Goal: Task Accomplishment & Management: Complete application form

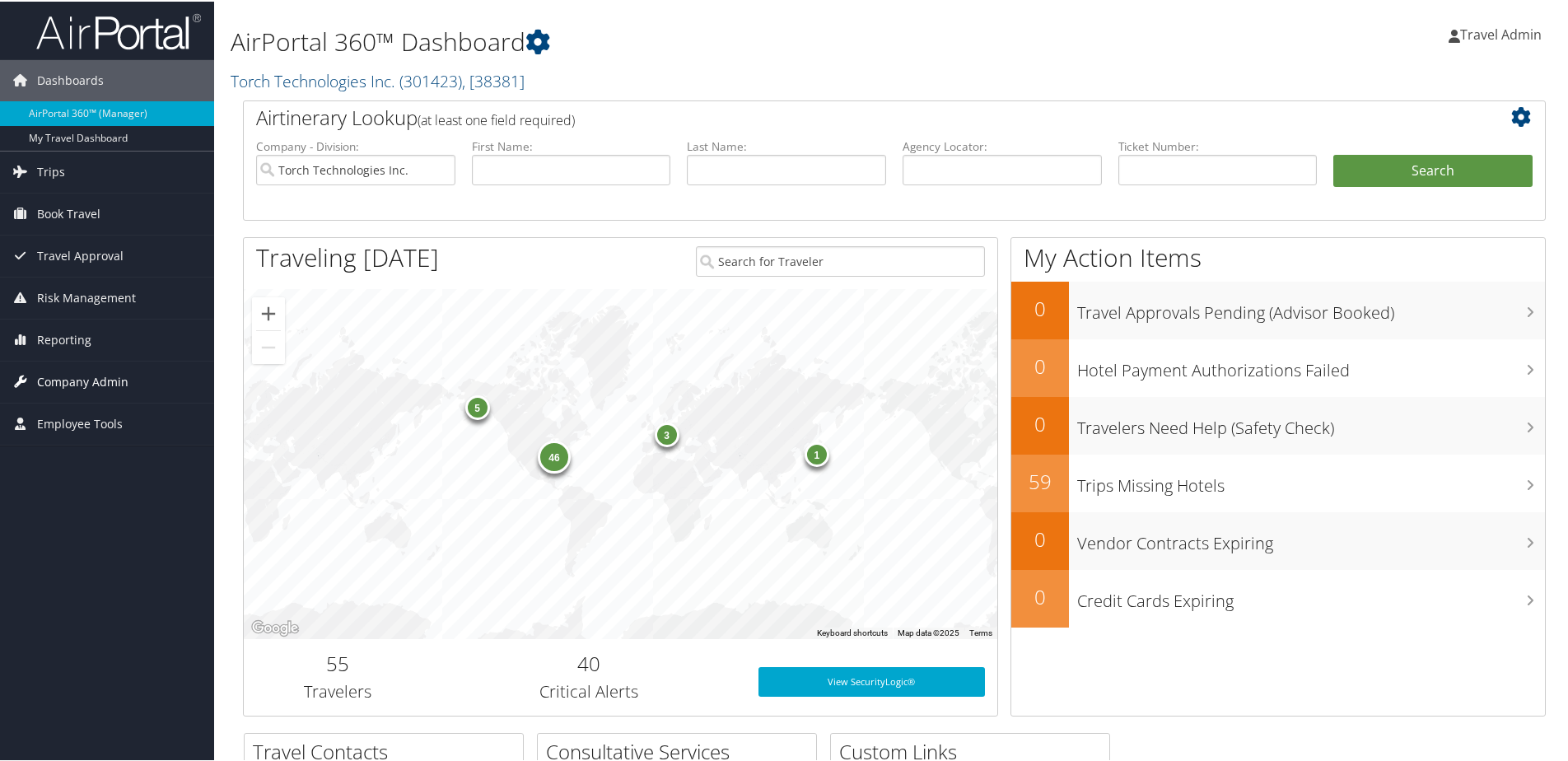
click at [110, 390] on span "Company Admin" at bounding box center [82, 380] width 91 height 41
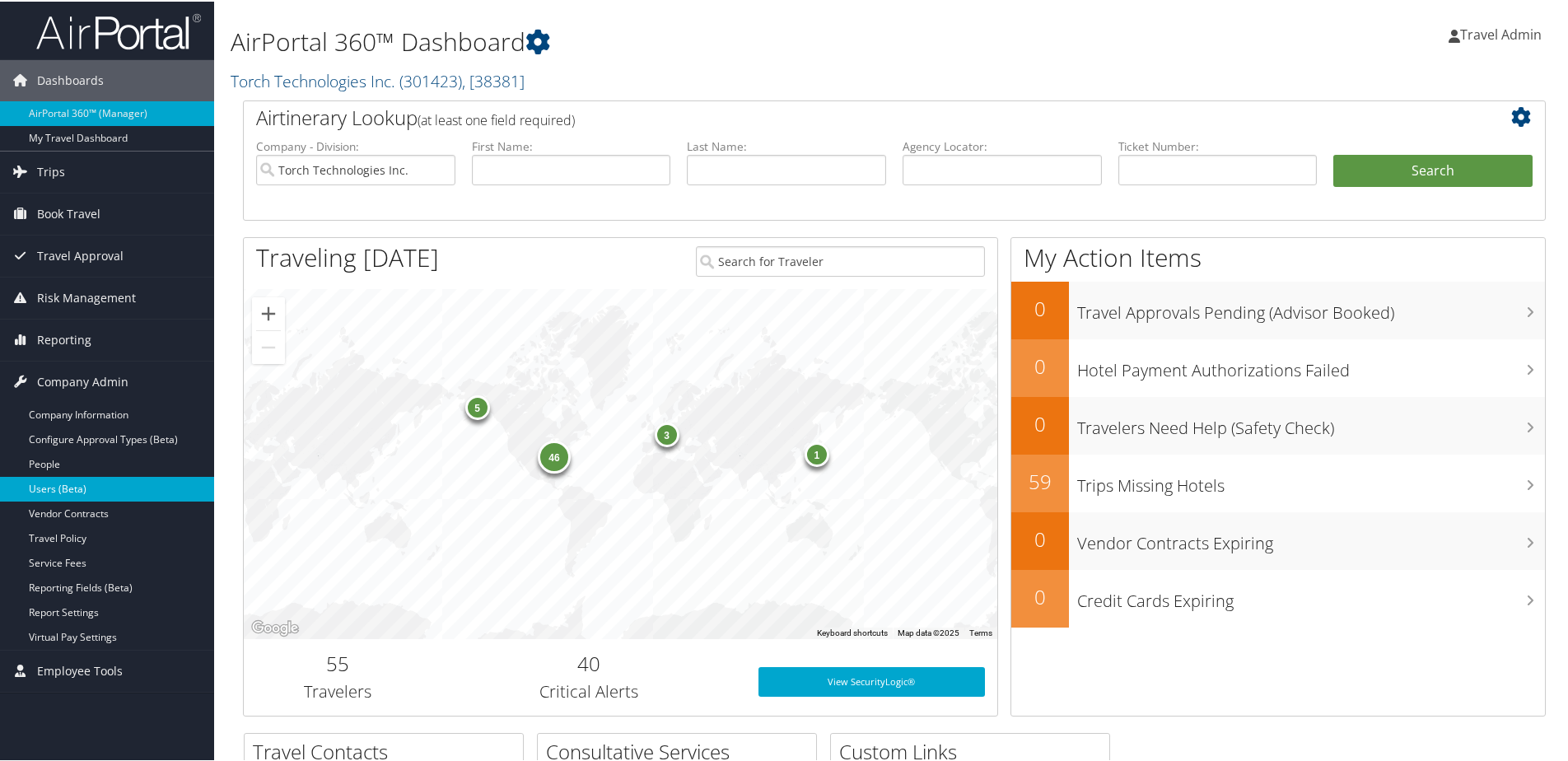
click at [52, 488] on link "Users (Beta)" at bounding box center [107, 488] width 214 height 25
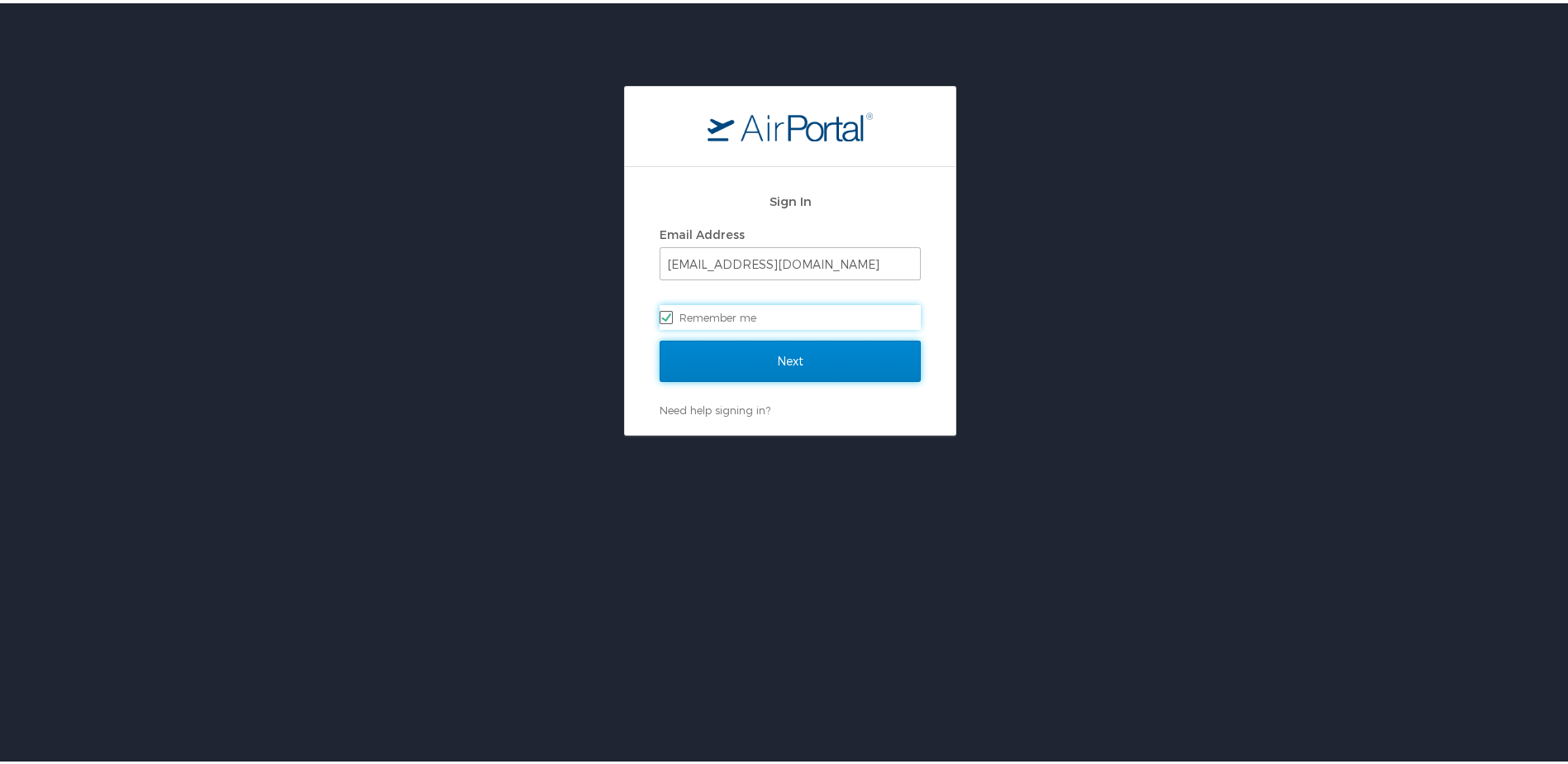
click at [796, 362] on input "Next" at bounding box center [790, 357] width 261 height 41
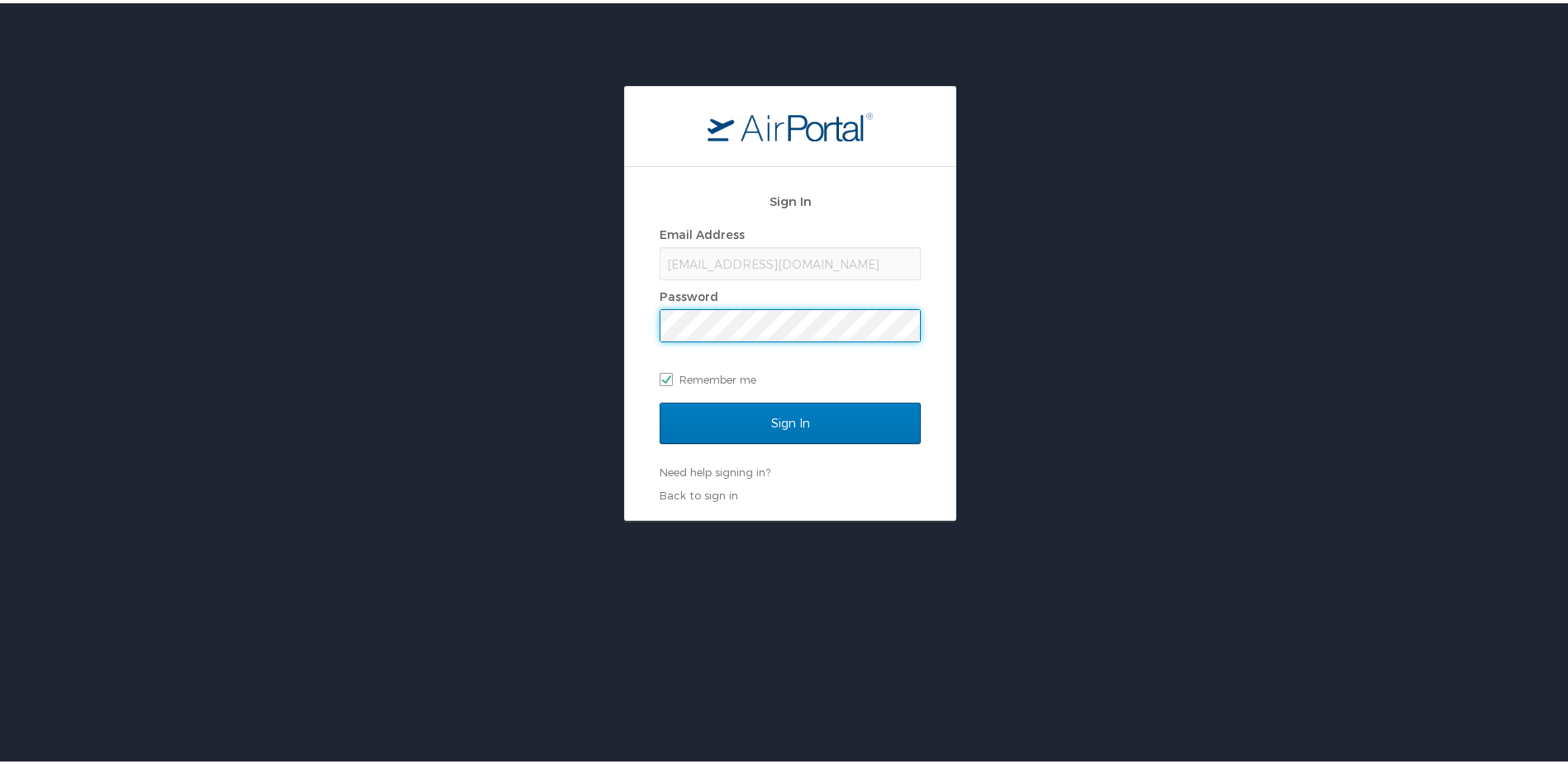
click at [660, 399] on input "Sign In" at bounding box center [790, 419] width 261 height 41
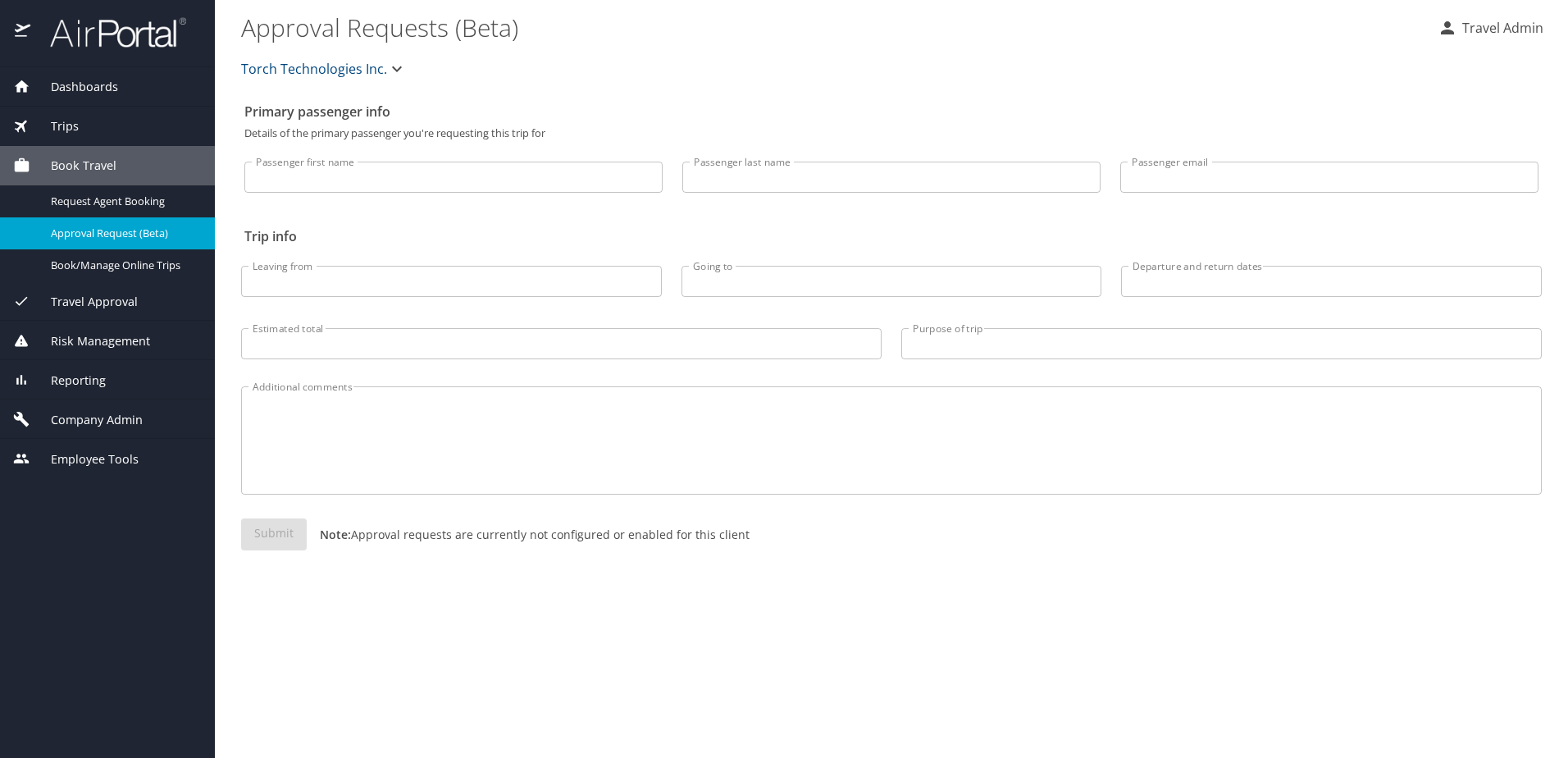
click at [73, 422] on span "Company Admin" at bounding box center [86, 420] width 113 height 18
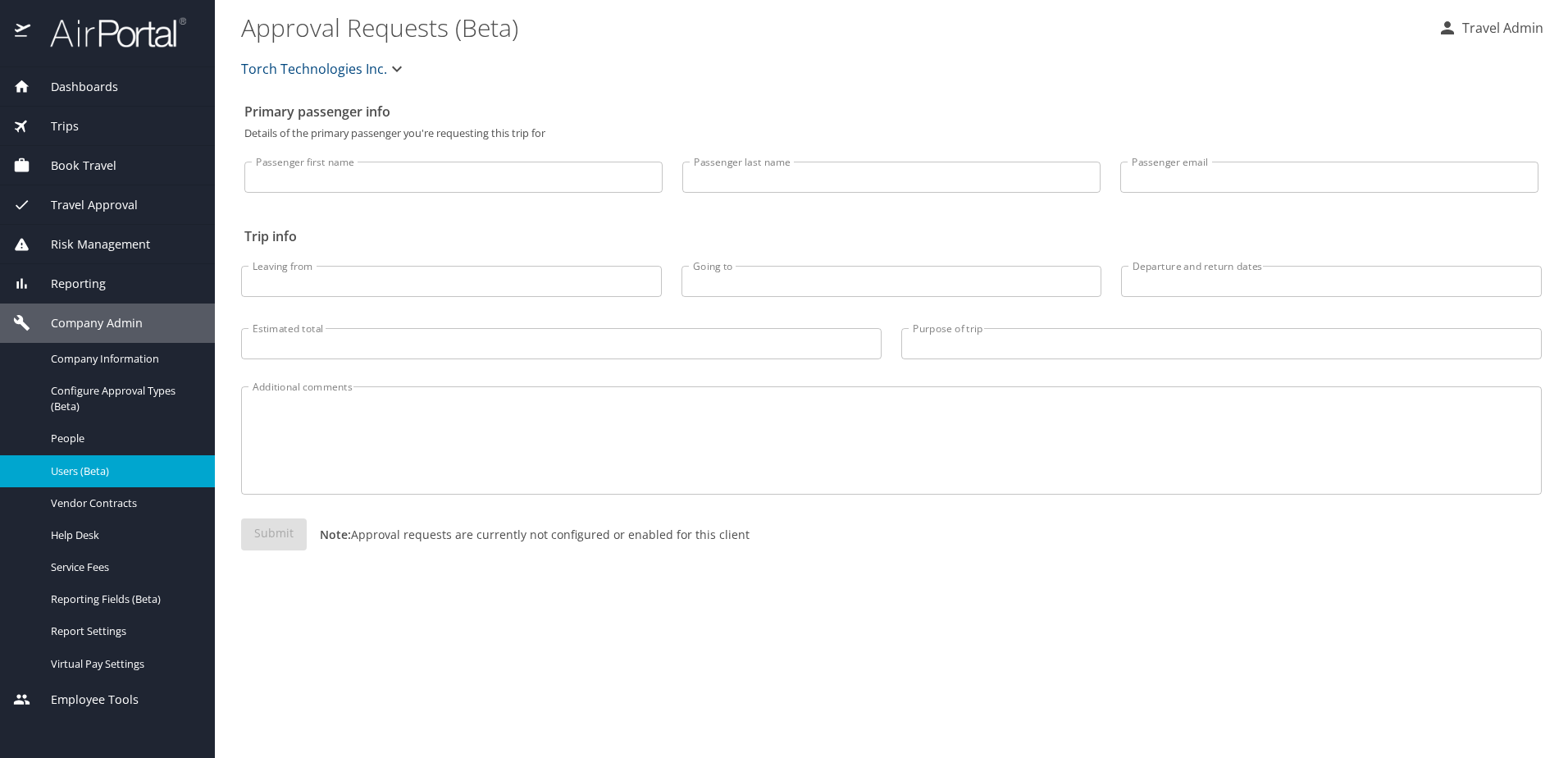
click at [68, 474] on span "Users (Beta)" at bounding box center [123, 471] width 144 height 16
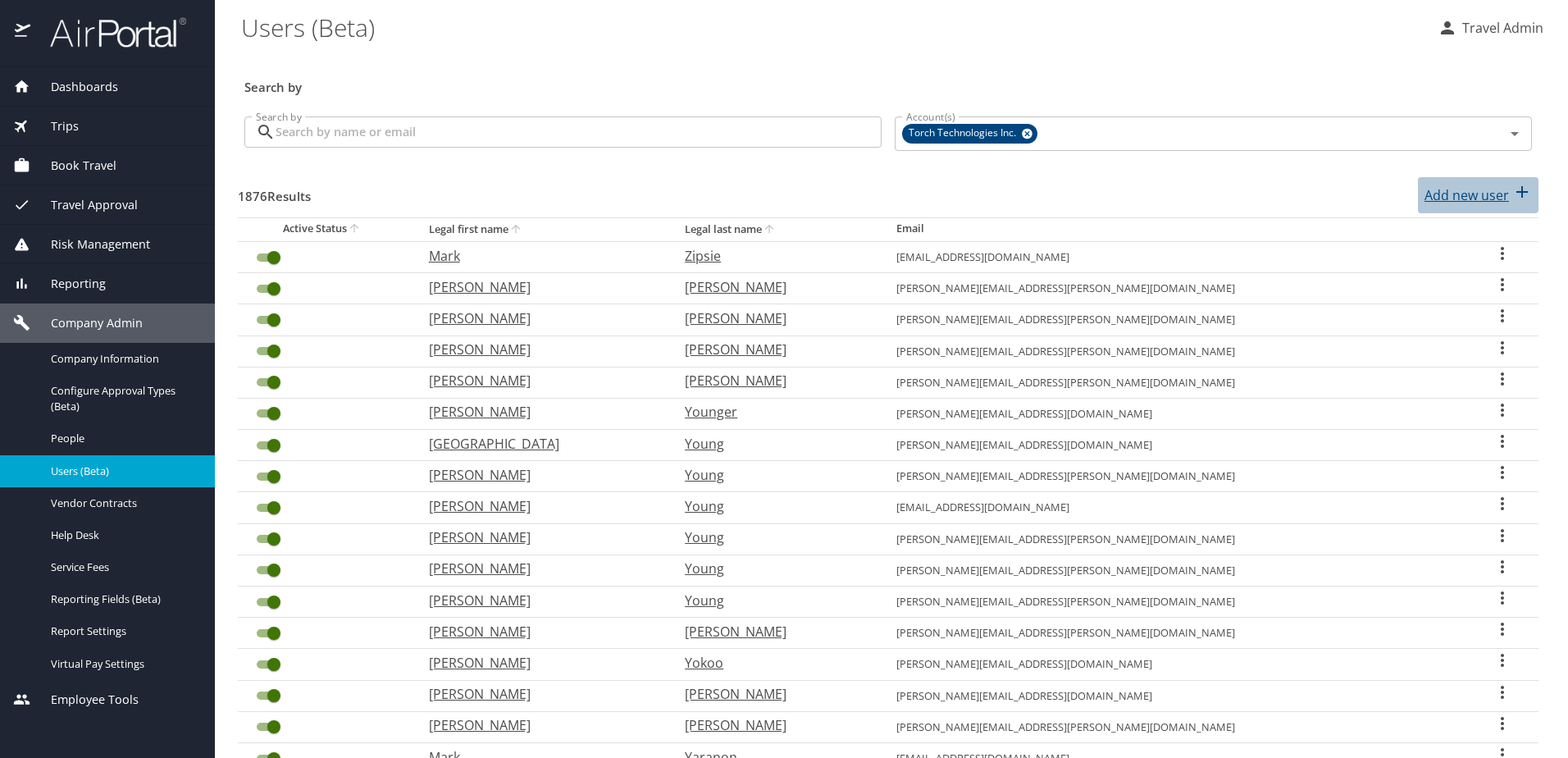
click at [1450, 192] on p "Add new user" at bounding box center [1465, 195] width 84 height 20
select select "US"
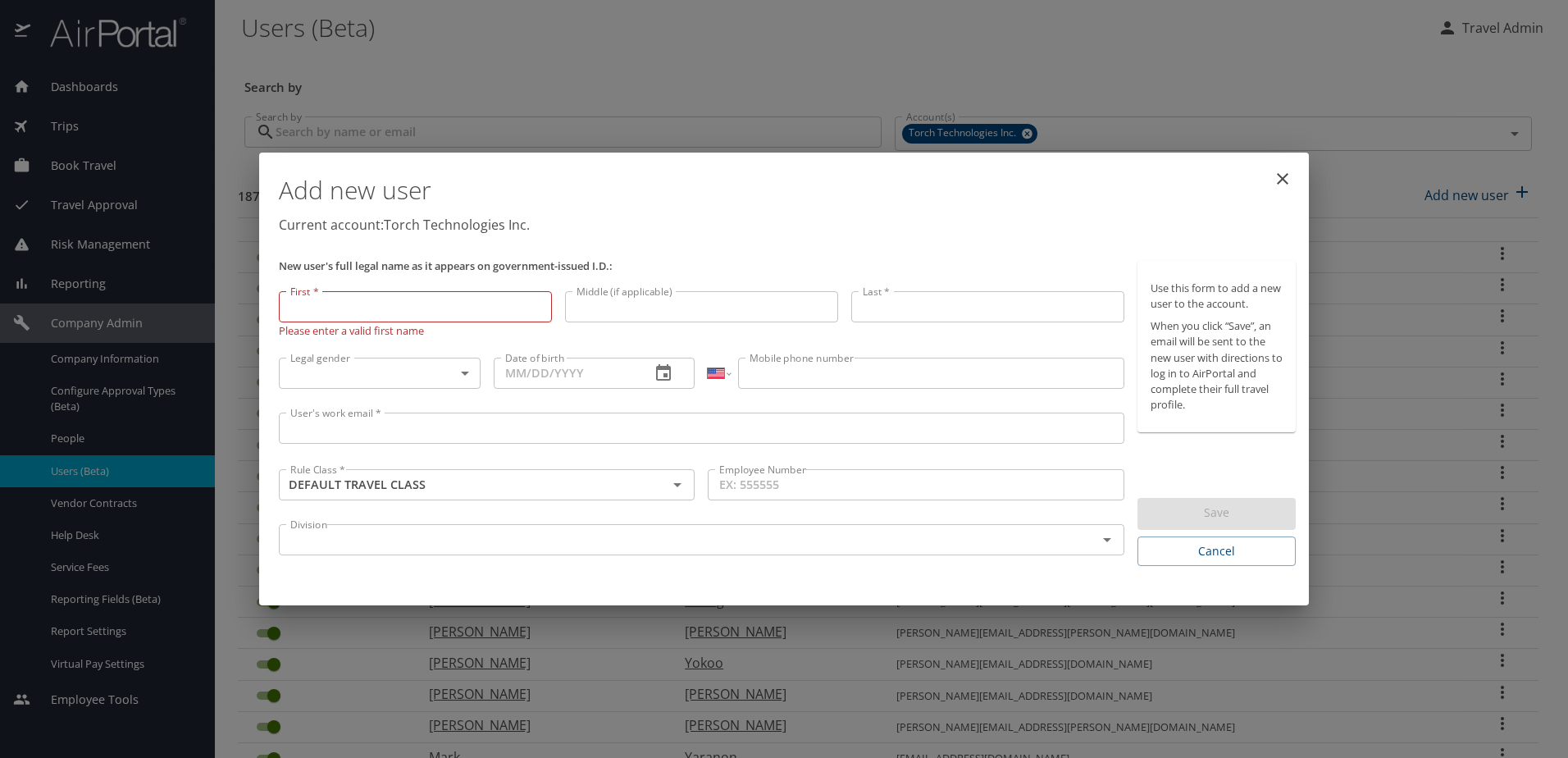
click at [333, 304] on input "First *" at bounding box center [415, 306] width 273 height 31
paste input "[PERSON_NAME]"
type input "[PERSON_NAME]"
click at [978, 302] on input "Last *" at bounding box center [988, 308] width 273 height 31
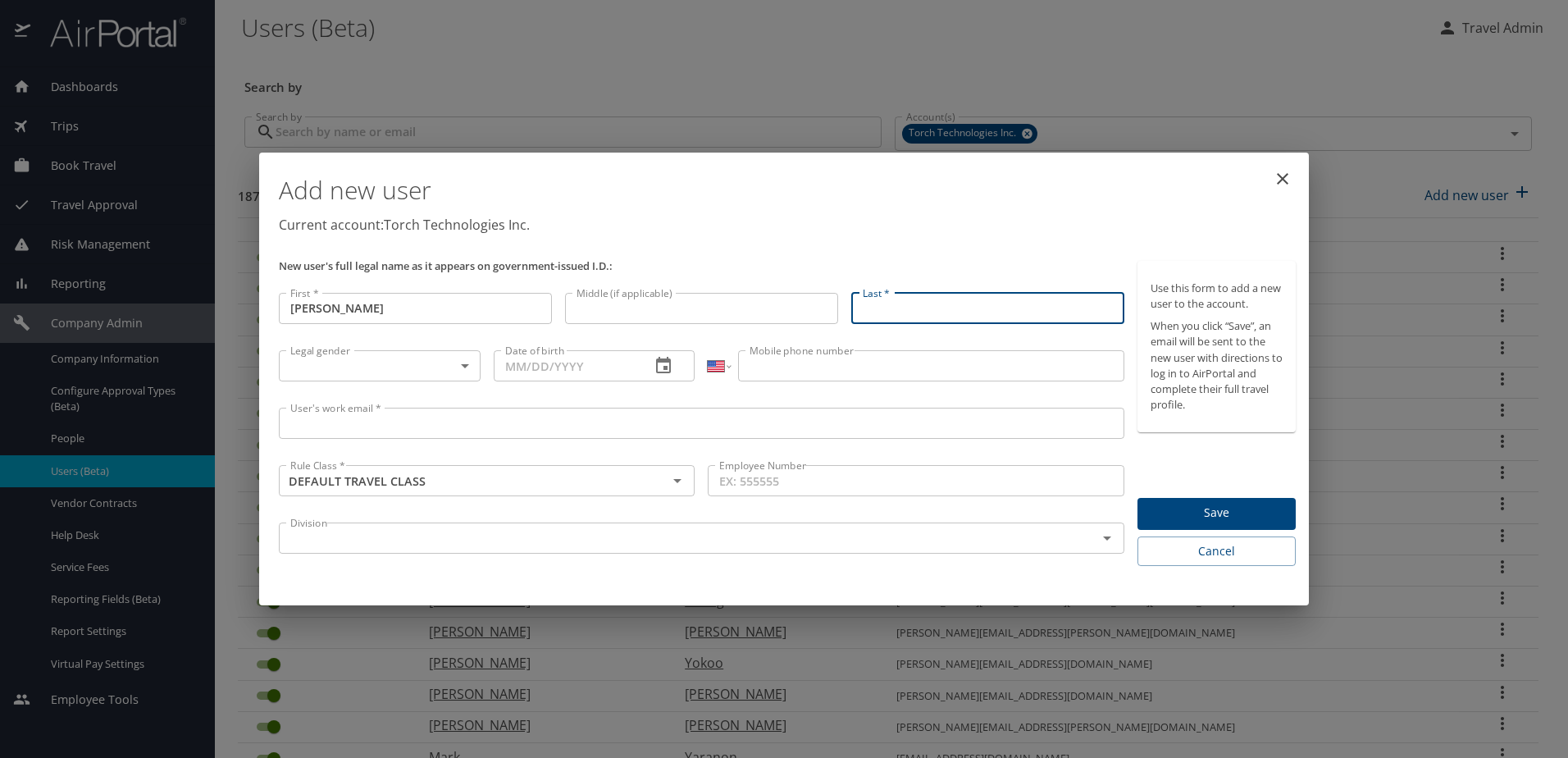
paste input "[PERSON_NAME]"
type input "[PERSON_NAME]"
click at [391, 369] on body "Dashboards AirPortal 360™ Manager My Travel Dashboard Trips Airtinerary® Lookup…" at bounding box center [784, 379] width 1568 height 758
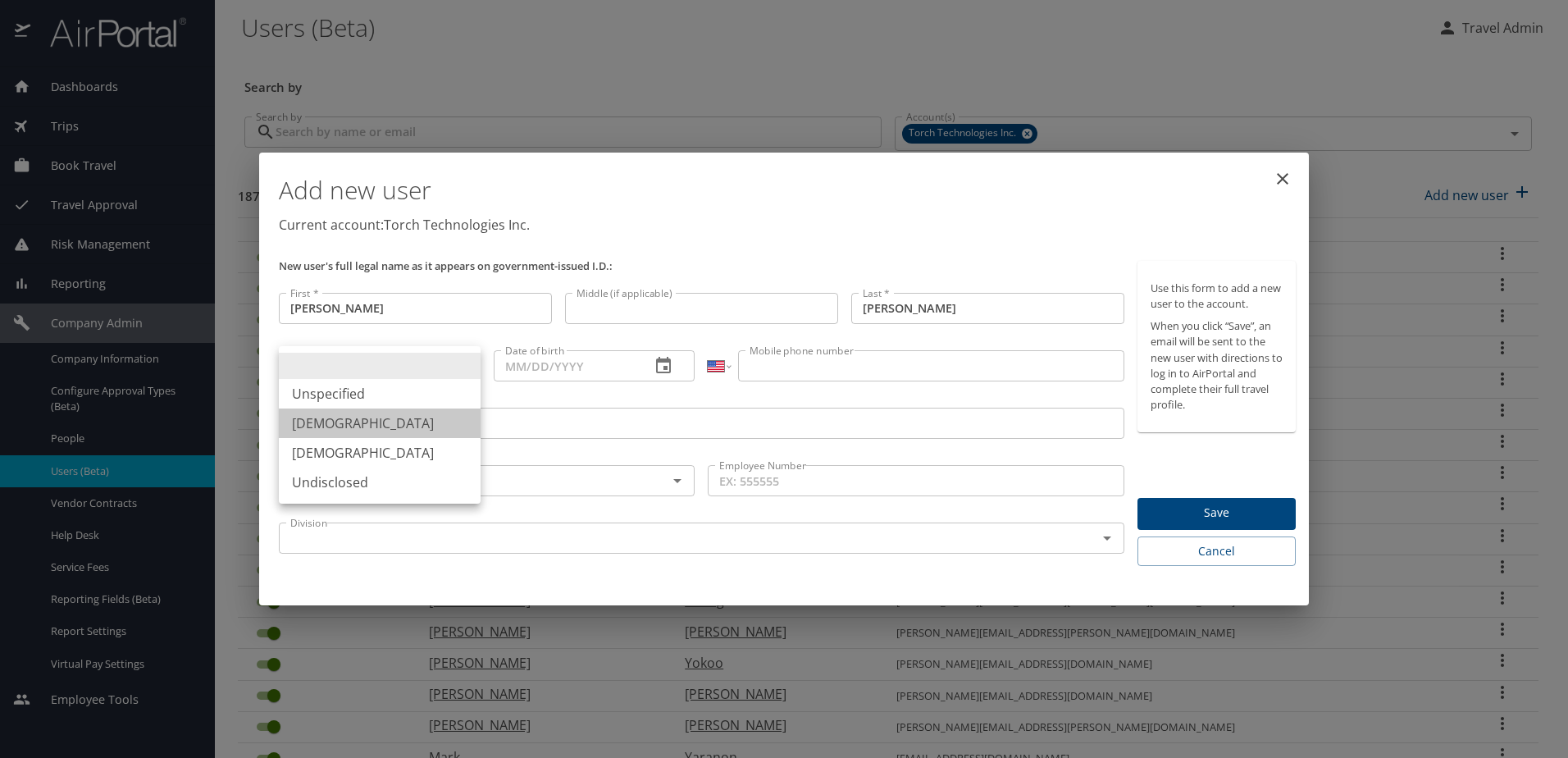
click at [355, 422] on li "[DEMOGRAPHIC_DATA]" at bounding box center [379, 423] width 202 height 29
type input "[DEMOGRAPHIC_DATA]"
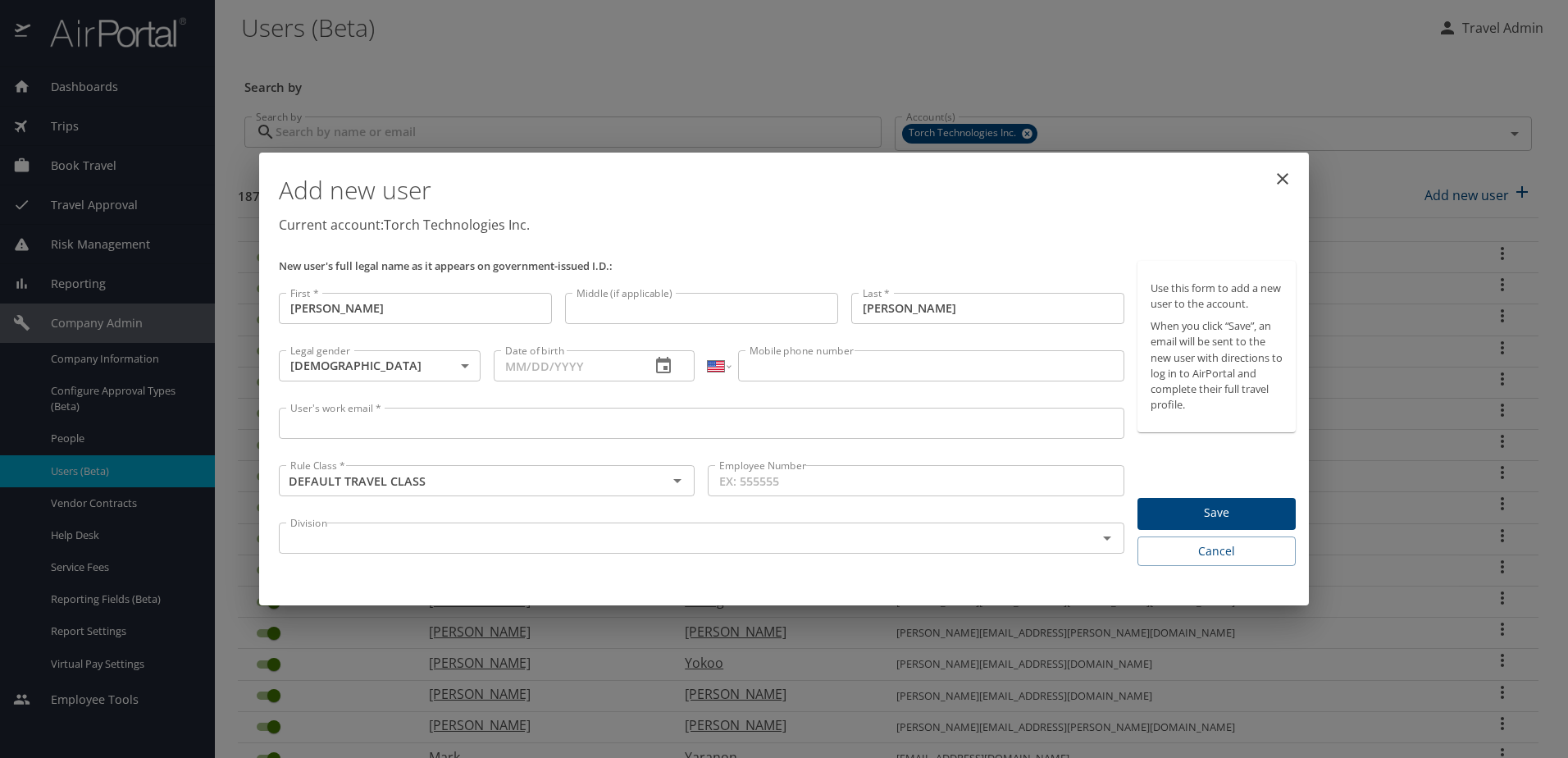
click at [529, 369] on input "Date of birth" at bounding box center [565, 365] width 144 height 31
paste input "[DATE]"
type input "[DATE]"
click at [889, 375] on input "Mobile phone number" at bounding box center [930, 365] width 385 height 31
paste input "[PHONE_NUMBER]"
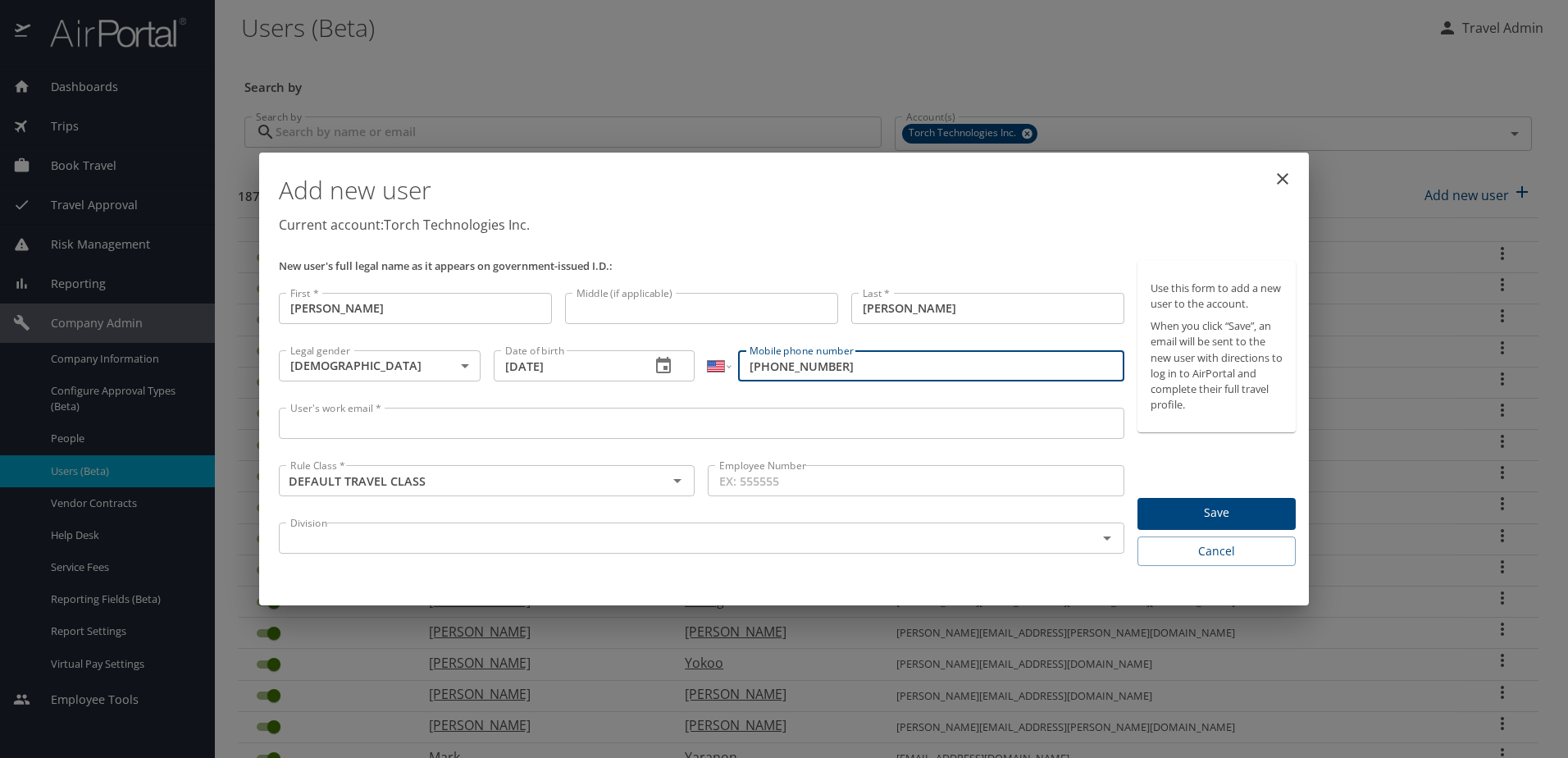
type input "[PHONE_NUMBER]"
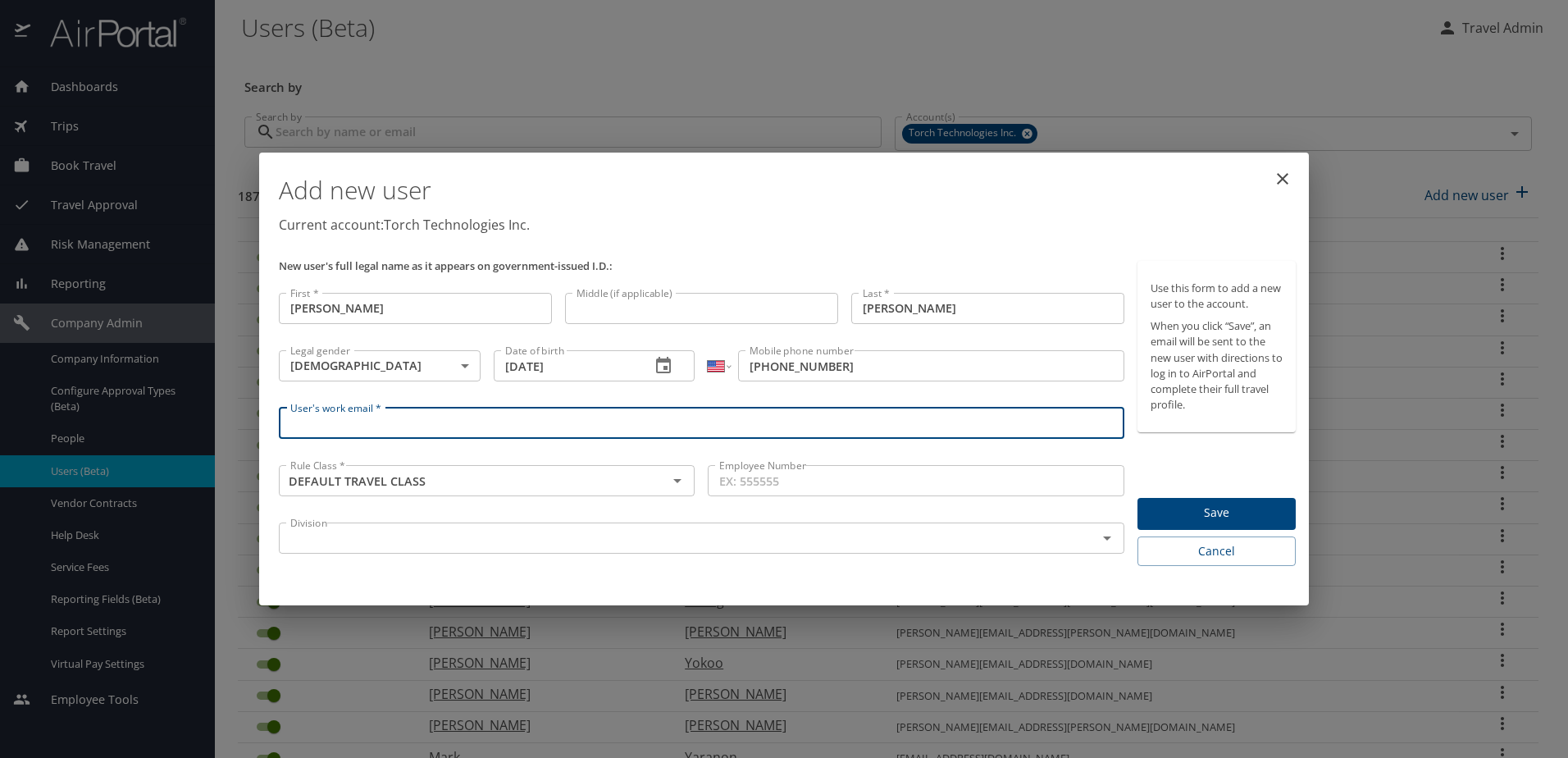
click at [306, 414] on input "User's work email *" at bounding box center [701, 423] width 845 height 31
paste input "[PERSON_NAME][EMAIL_ADDRESS][PERSON_NAME][DOMAIN_NAME]"
type input "[PERSON_NAME][EMAIL_ADDRESS][PERSON_NAME][DOMAIN_NAME]"
click at [834, 470] on input "Employee Number" at bounding box center [915, 480] width 416 height 31
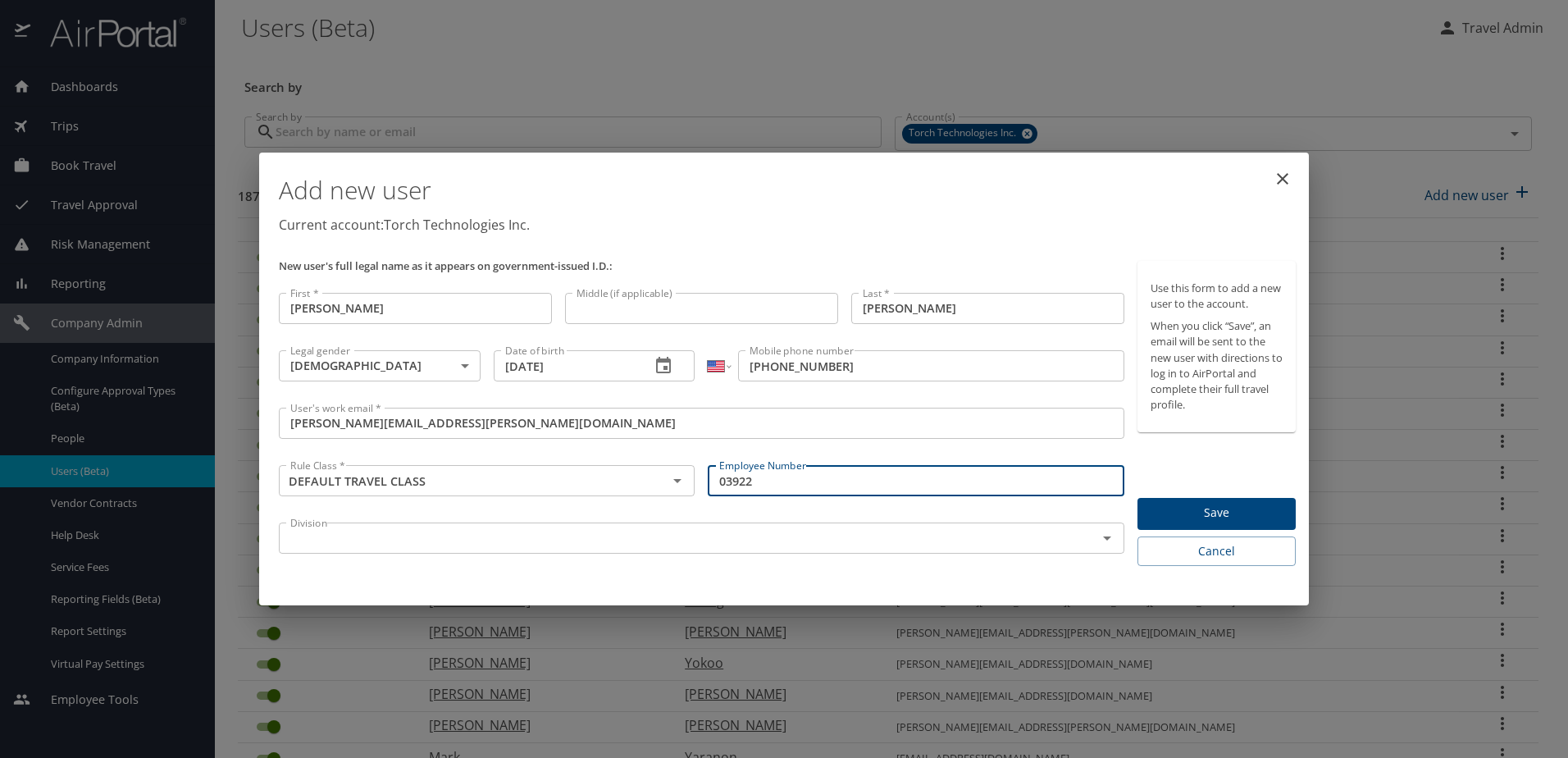
type input "03922"
click at [819, 534] on input "text" at bounding box center [677, 538] width 787 height 22
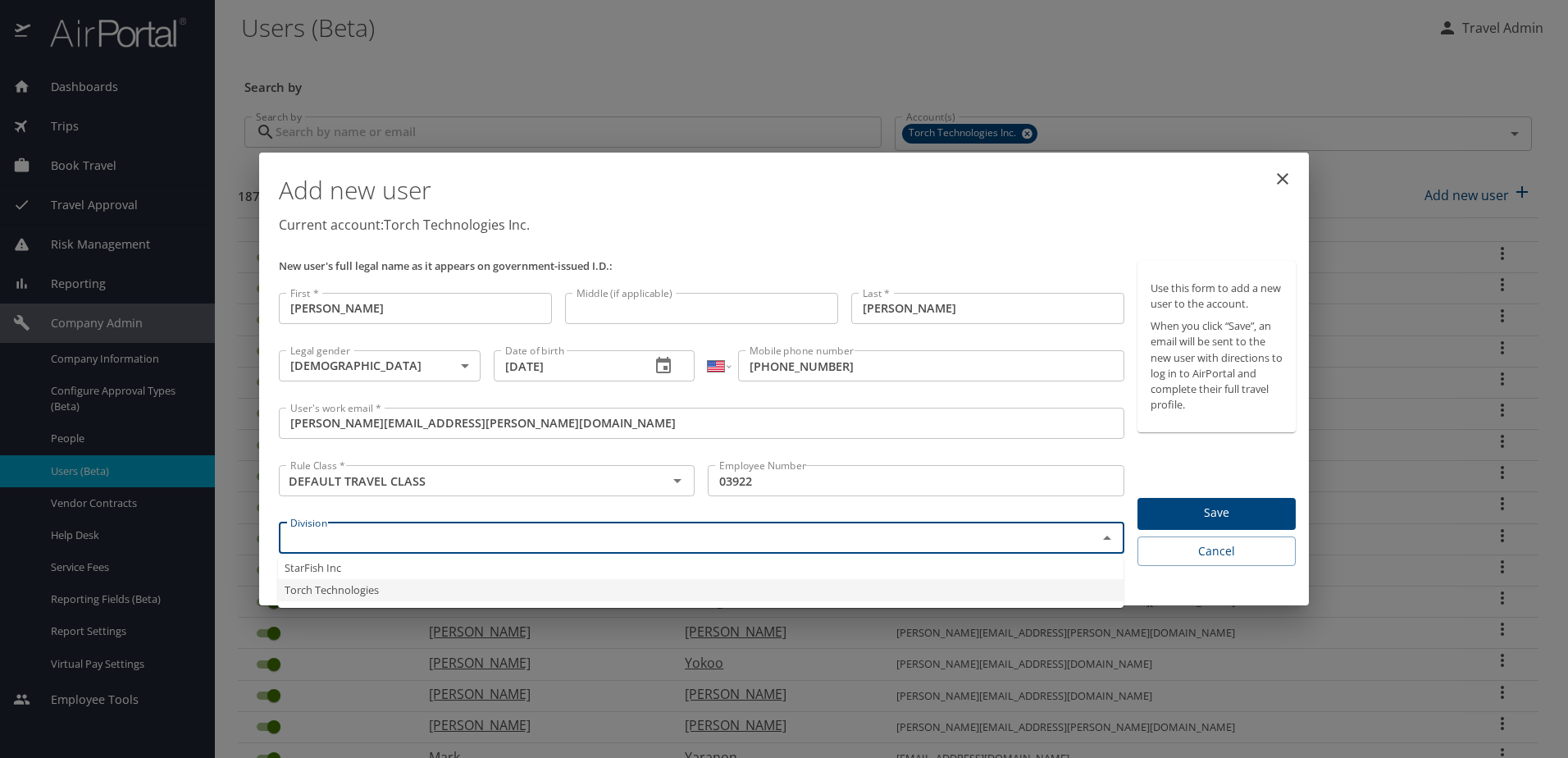
click at [543, 604] on ul "StarFish Inc Torch Technologies" at bounding box center [700, 582] width 845 height 51
click at [299, 590] on li "Torch Technologies" at bounding box center [700, 590] width 845 height 23
type input "Torch Technologies"
click at [408, 572] on div "Division Torch Technologies Division" at bounding box center [702, 545] width 859 height 57
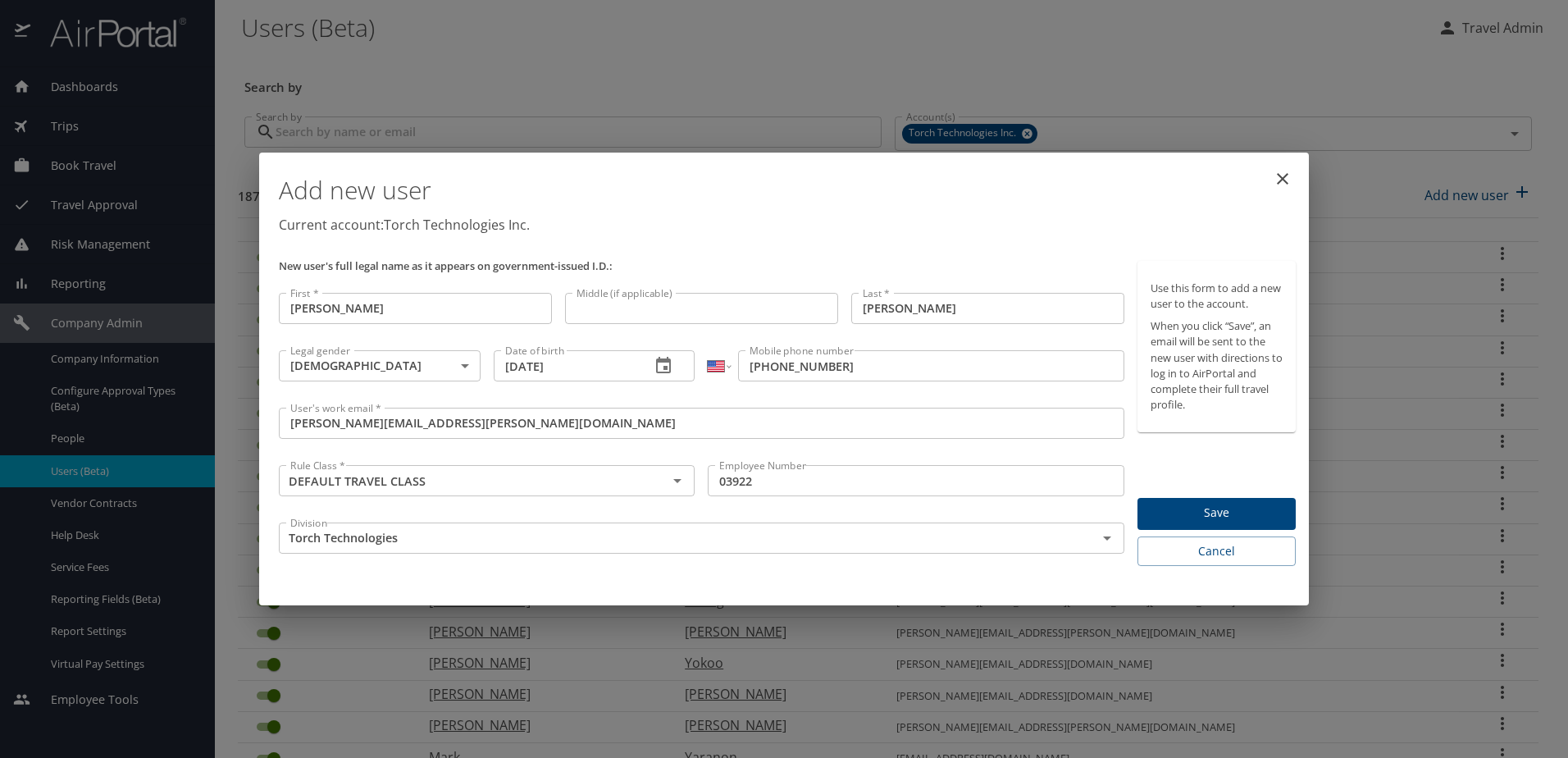
click at [1200, 507] on span "Save" at bounding box center [1216, 513] width 132 height 21
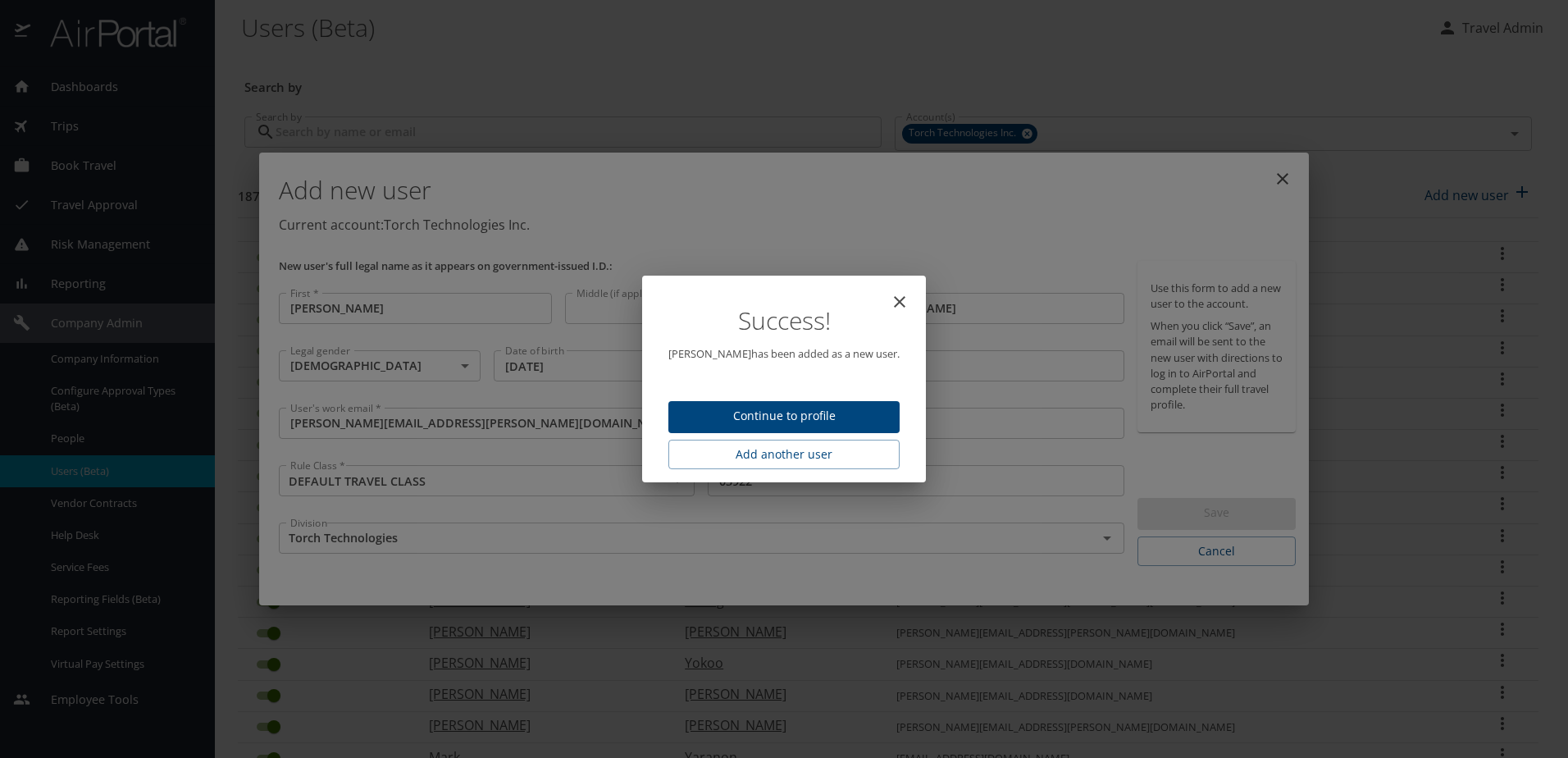
click at [891, 298] on icon "close" at bounding box center [899, 302] width 20 height 20
type input "[DATE]"
